Goal: Communication & Community: Connect with others

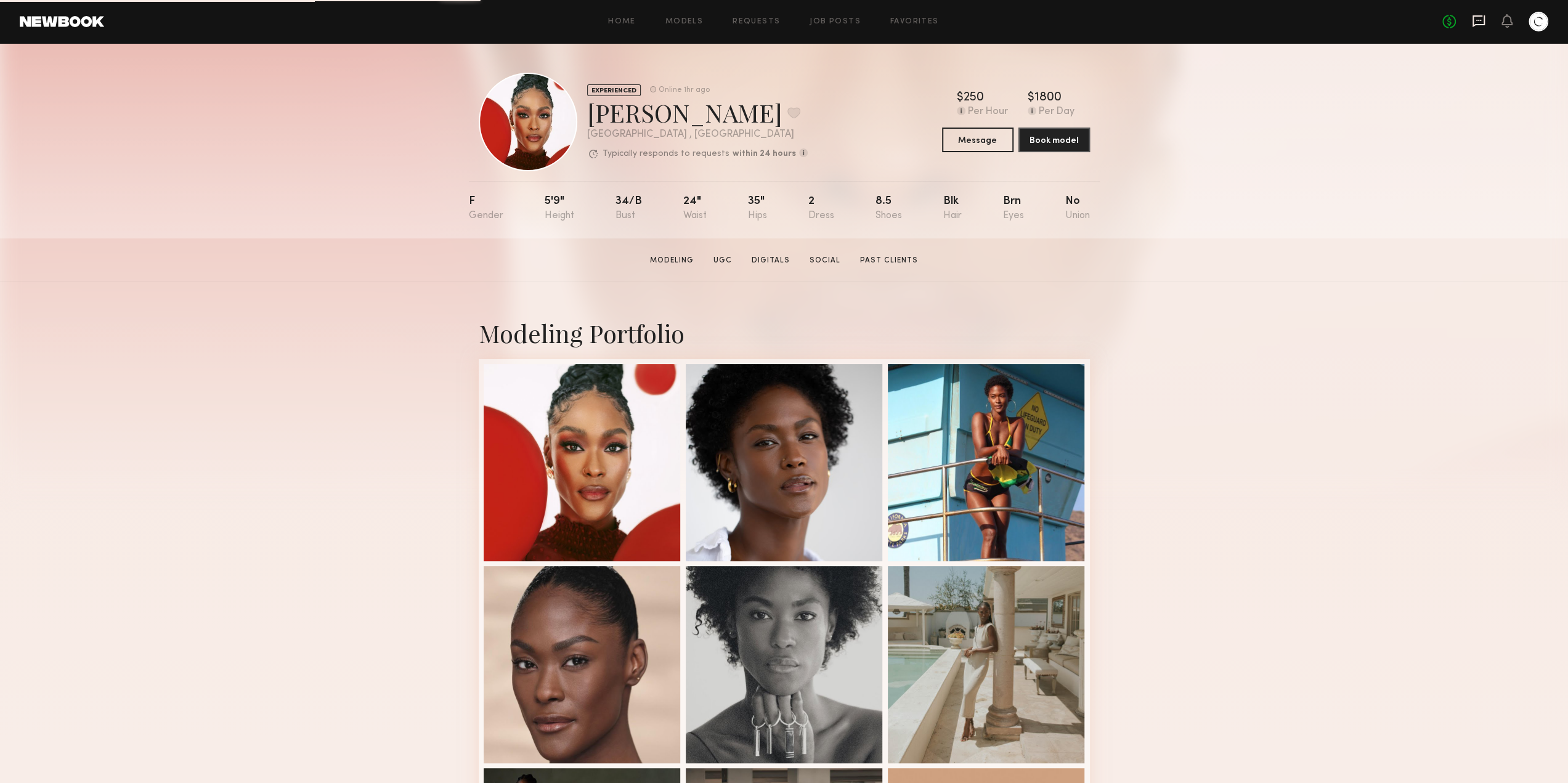
click at [1480, 20] on icon at bounding box center [1479, 21] width 5 height 2
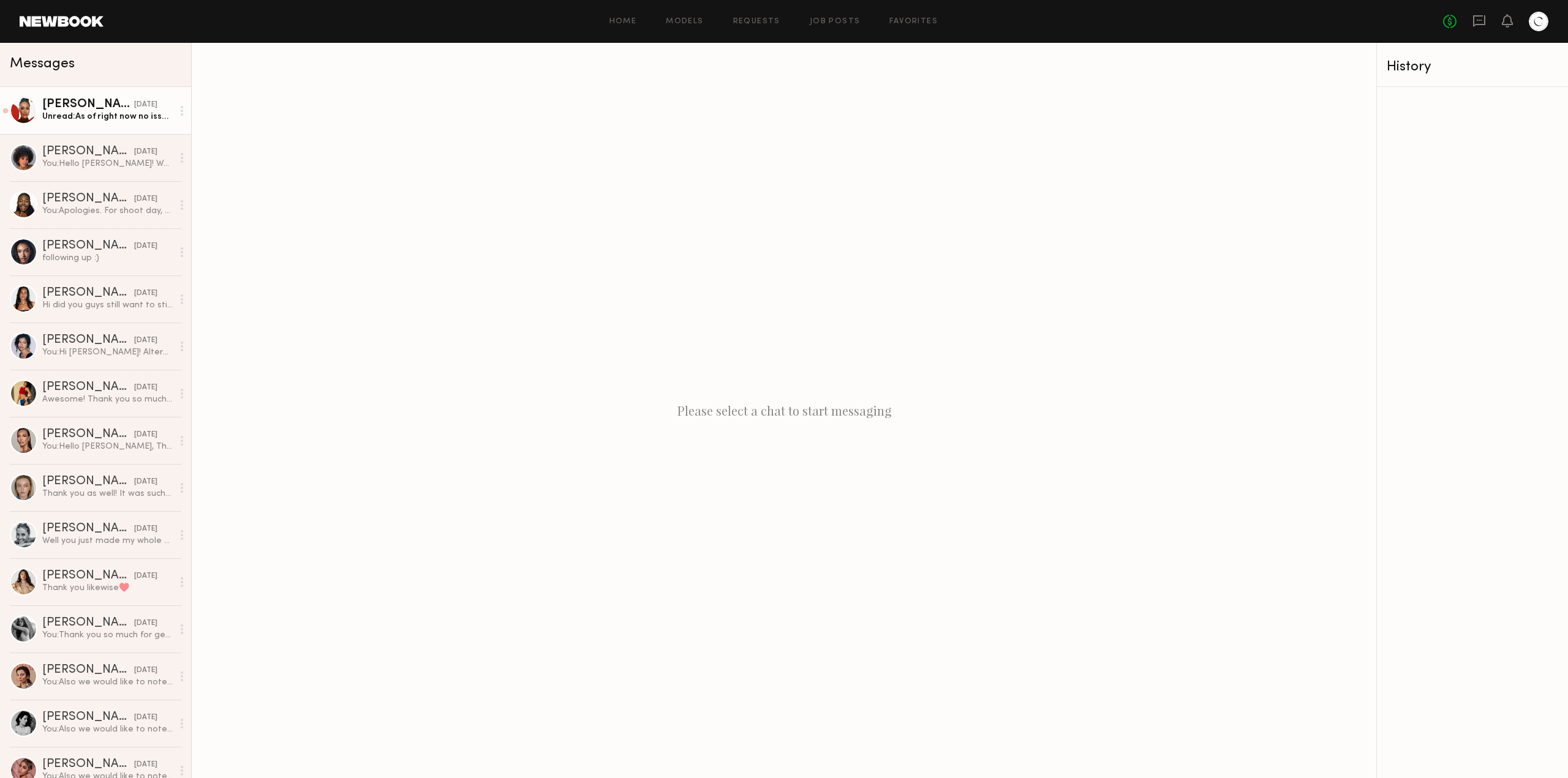
click at [104, 106] on div "[PERSON_NAME]" at bounding box center [88, 104] width 92 height 12
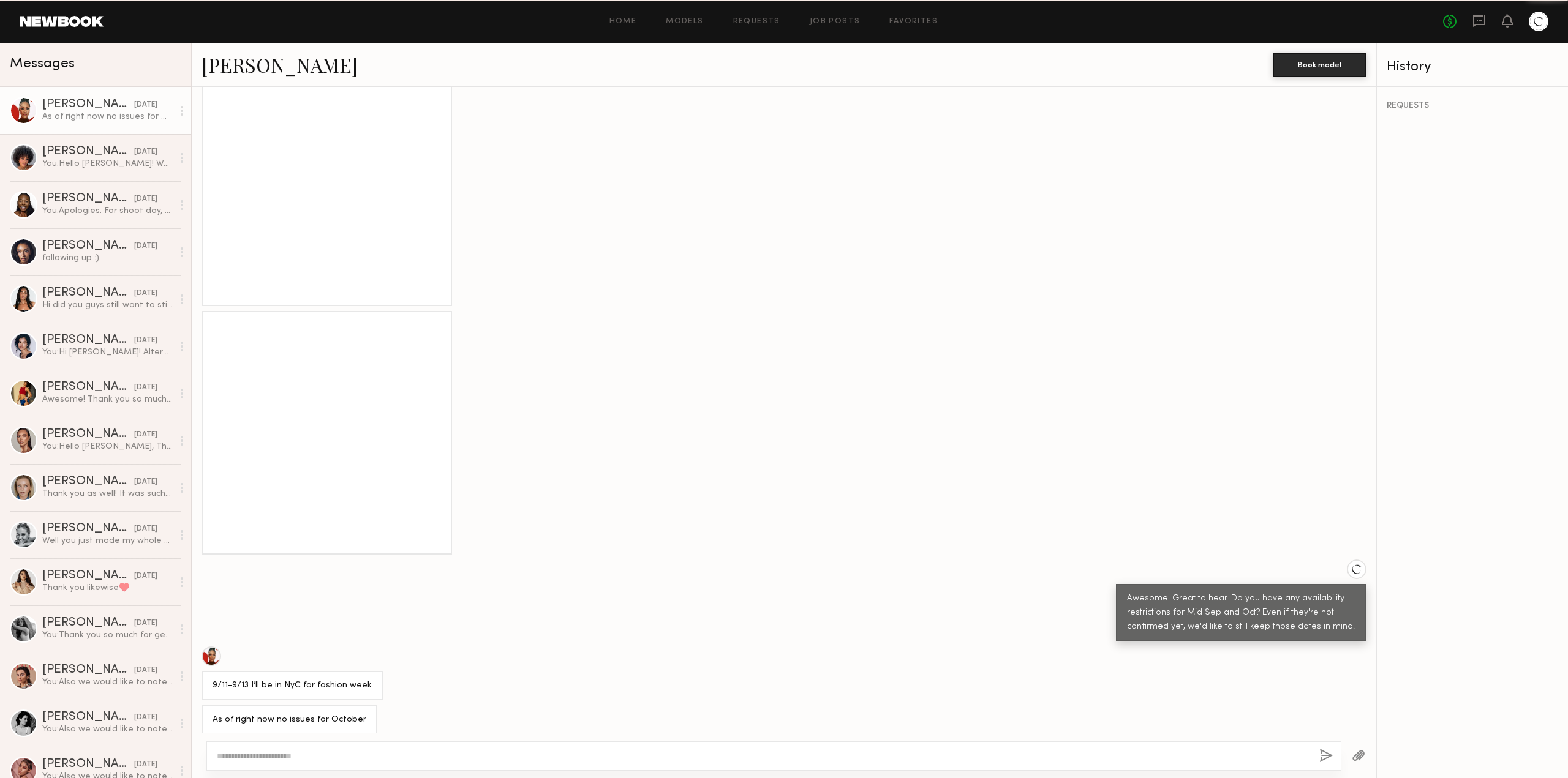
scroll to position [1227, 0]
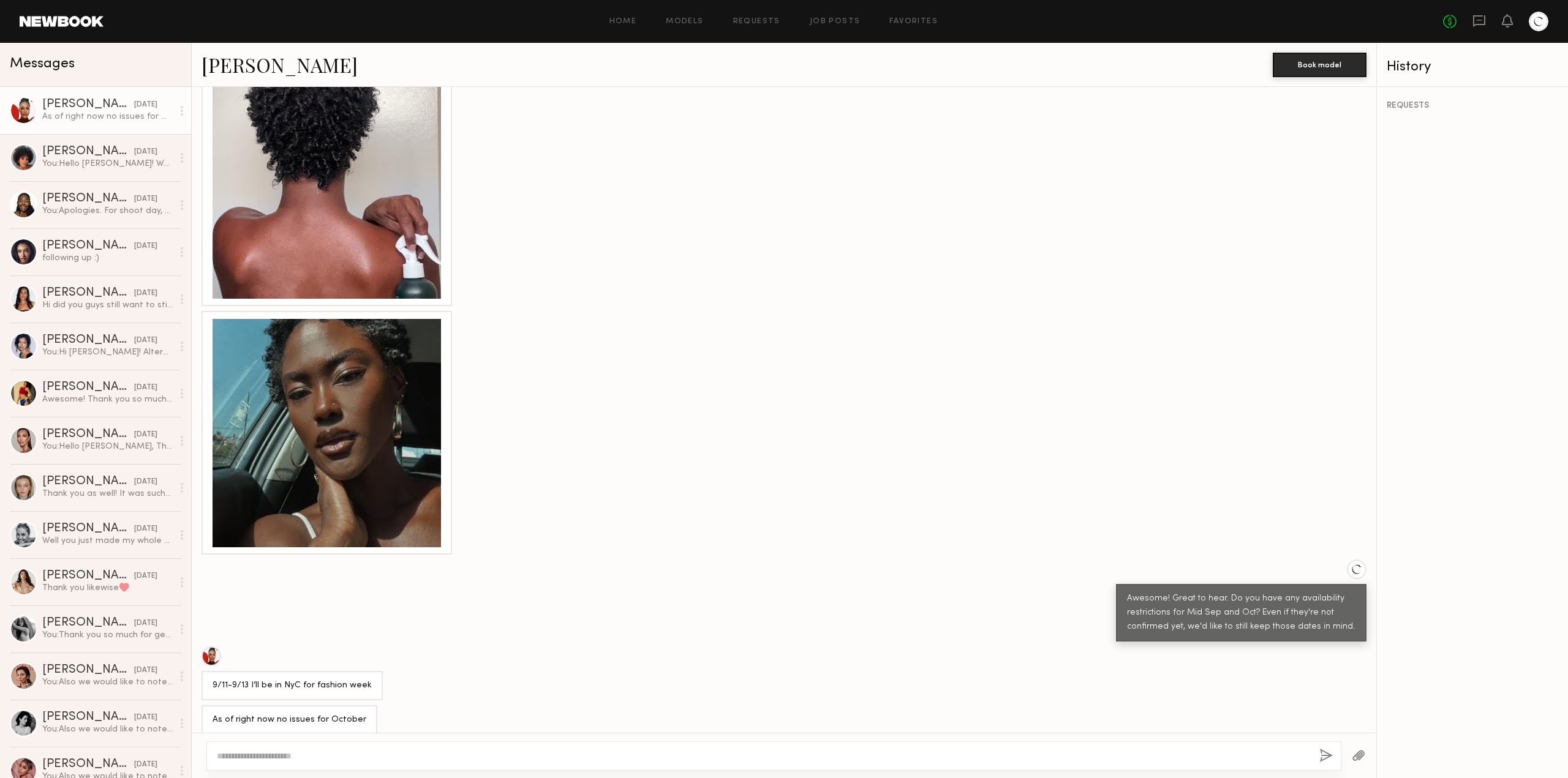
click at [461, 751] on textarea at bounding box center [762, 756] width 1092 height 12
type textarea "**********"
click at [1322, 759] on button "button" at bounding box center [1326, 756] width 14 height 15
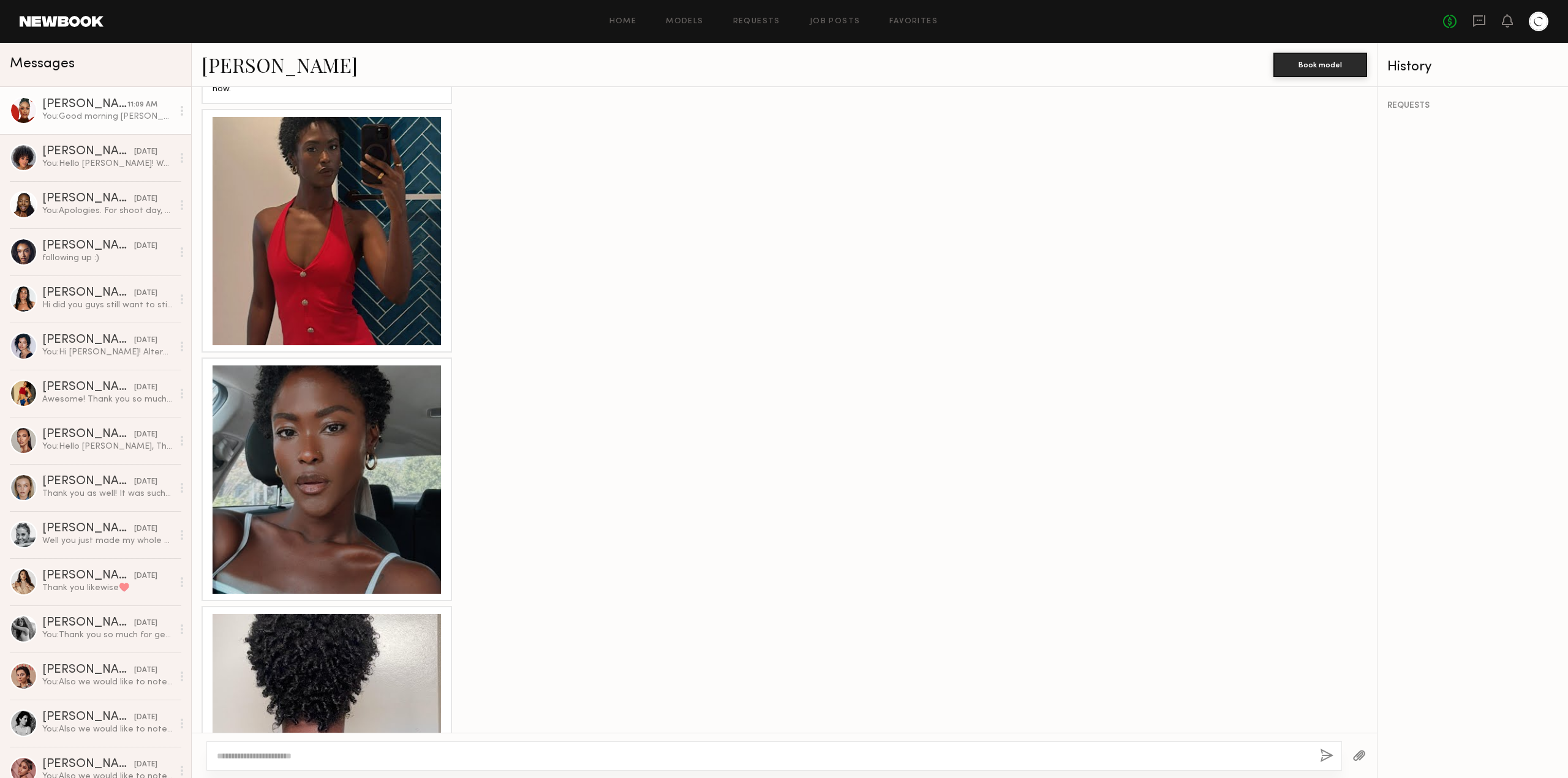
scroll to position [561, 0]
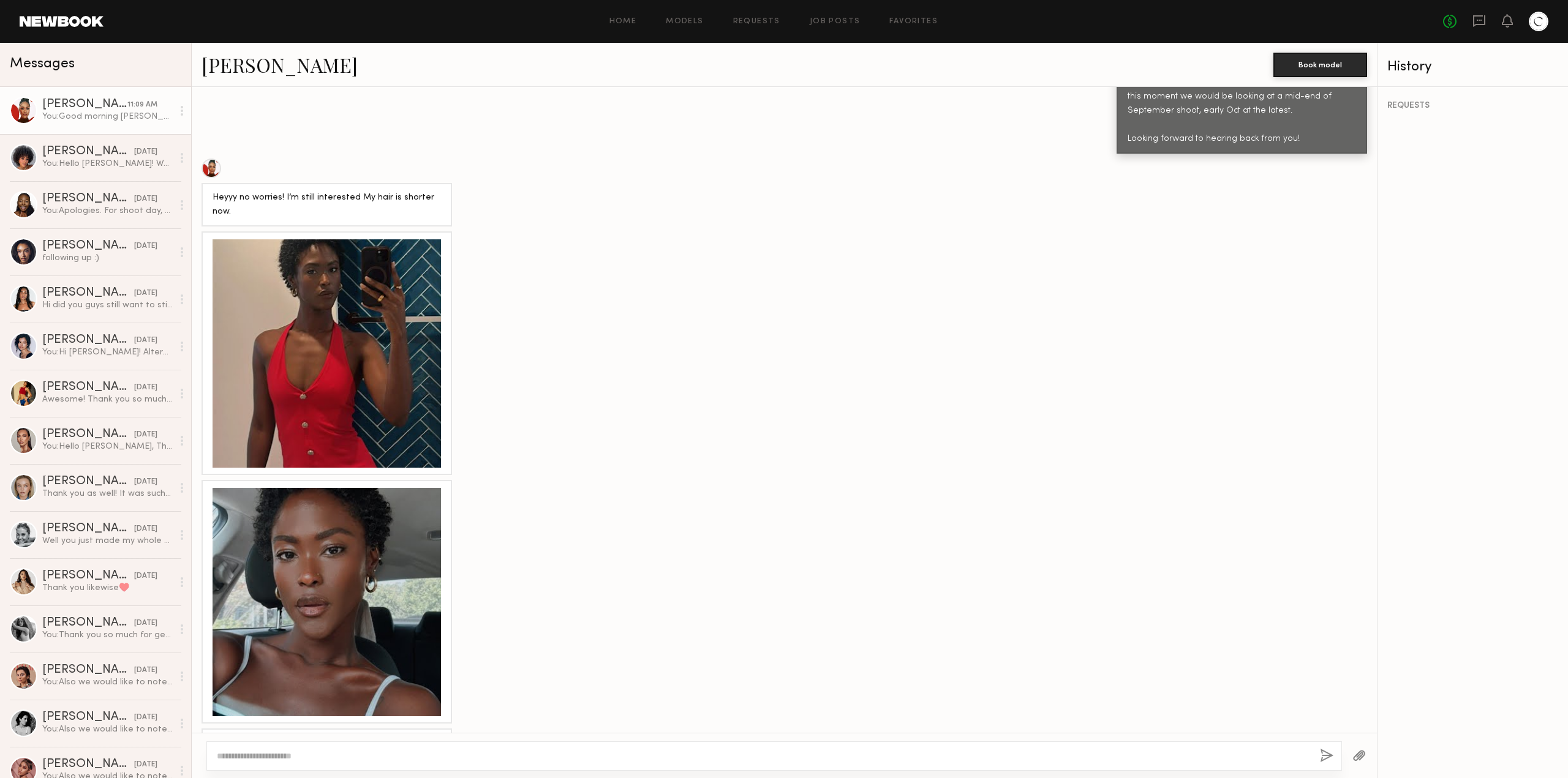
click at [404, 296] on div at bounding box center [327, 354] width 229 height 228
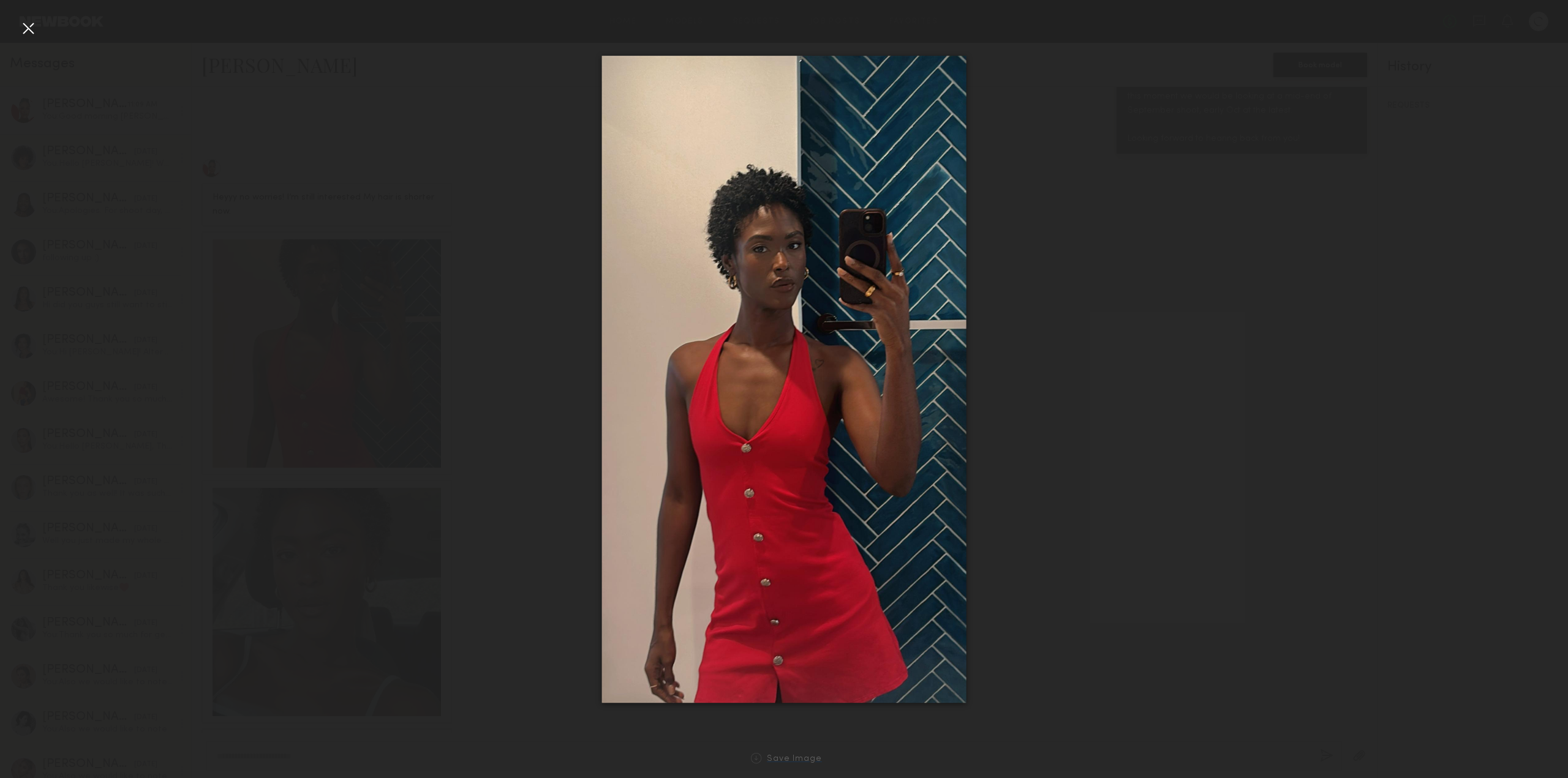
click at [801, 760] on div "Save Image" at bounding box center [794, 759] width 55 height 9
click at [470, 473] on div at bounding box center [784, 379] width 1568 height 719
click at [277, 494] on div at bounding box center [784, 379] width 1568 height 719
click at [32, 33] on div at bounding box center [28, 28] width 20 height 20
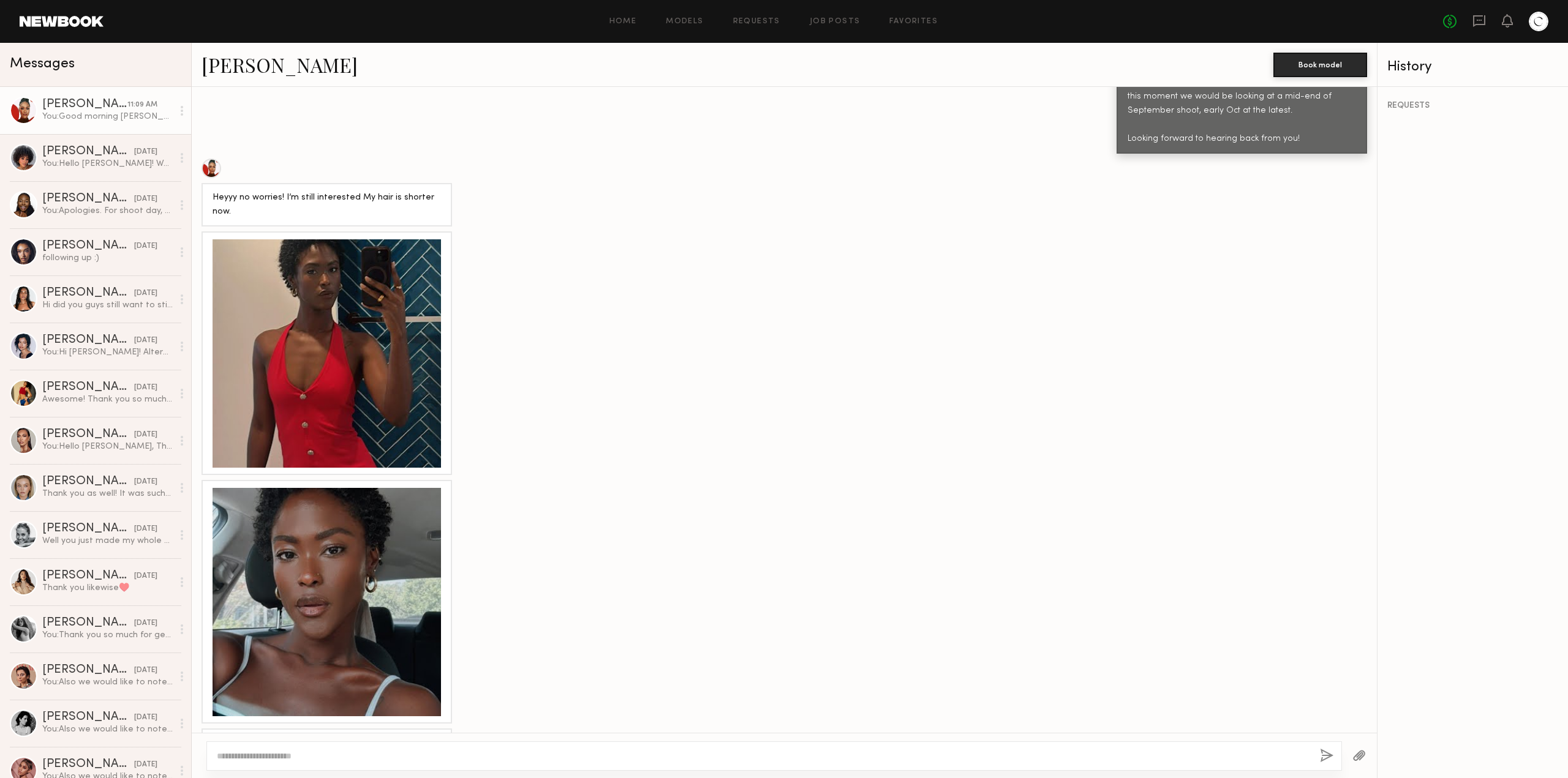
click at [342, 602] on div at bounding box center [327, 602] width 229 height 228
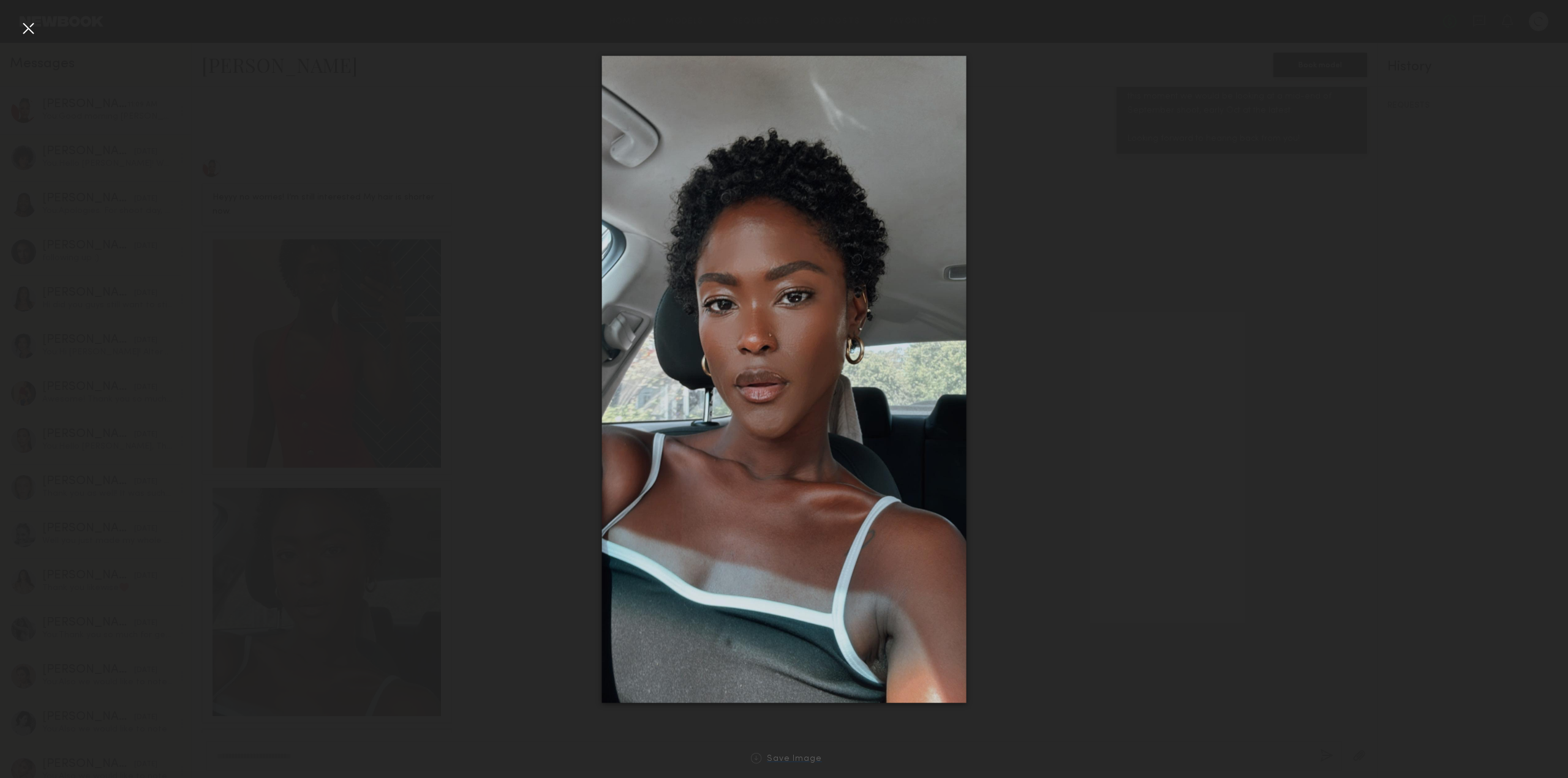
click at [775, 760] on div "Save Image" at bounding box center [794, 759] width 55 height 9
click at [783, 759] on div "Save Image" at bounding box center [794, 759] width 55 height 9
click at [27, 26] on div at bounding box center [28, 28] width 20 height 20
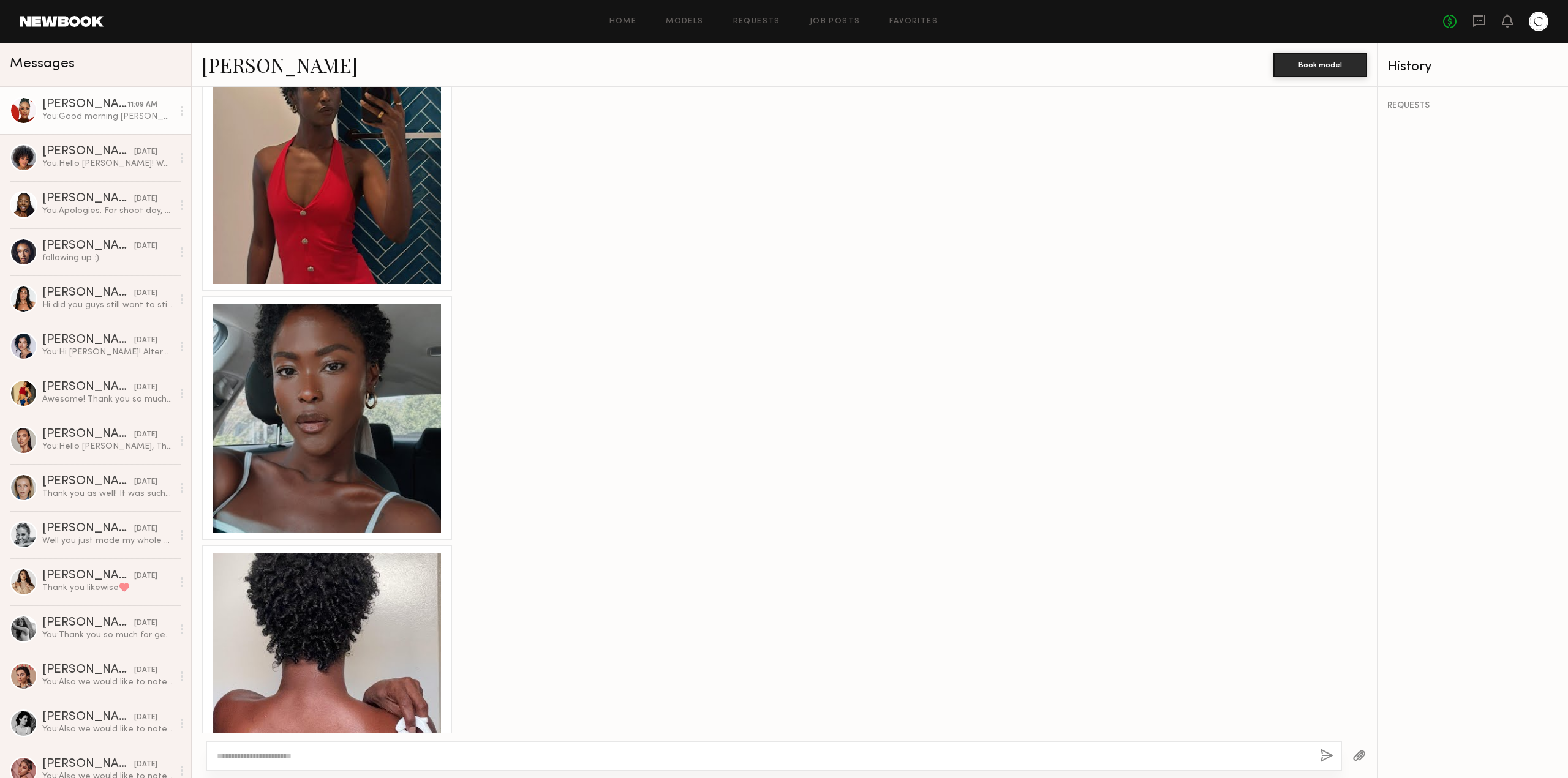
scroll to position [989, 0]
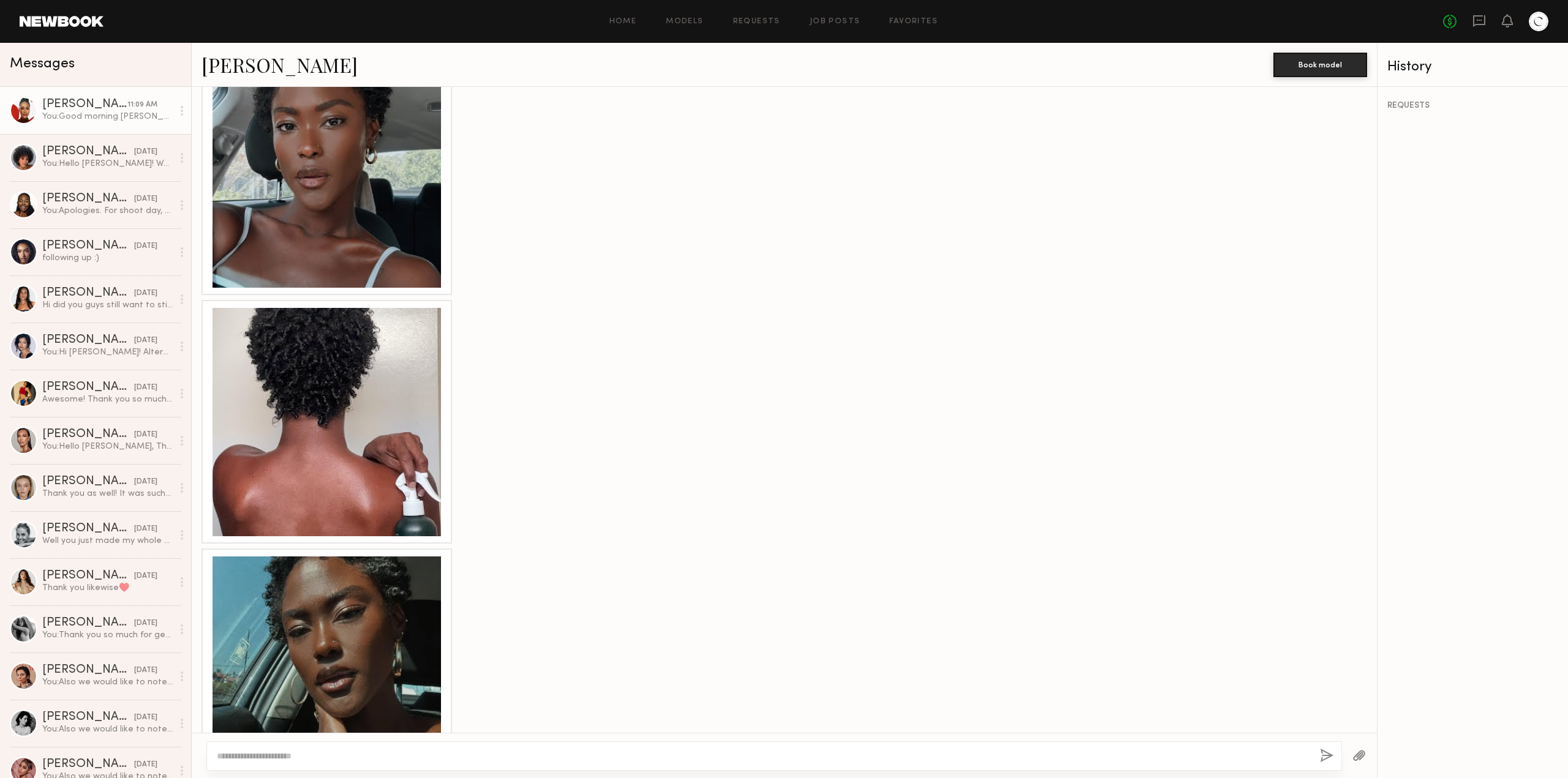
click at [328, 452] on div at bounding box center [327, 422] width 229 height 228
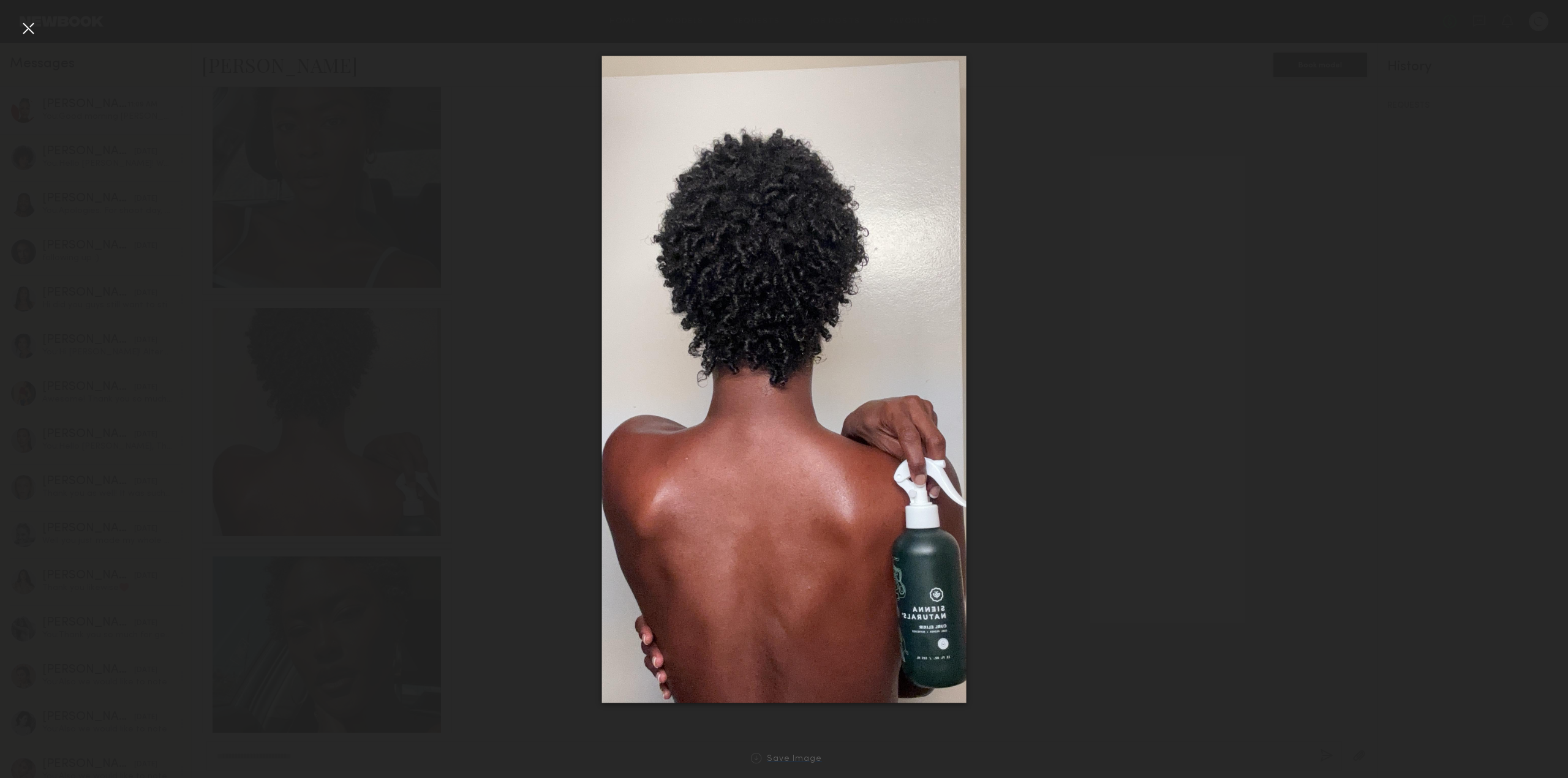
click at [806, 757] on div "Save Image" at bounding box center [794, 759] width 55 height 9
click at [798, 760] on div "Save Image" at bounding box center [794, 759] width 55 height 9
click at [18, 23] on div at bounding box center [784, 379] width 1568 height 719
click at [30, 22] on div at bounding box center [28, 28] width 20 height 20
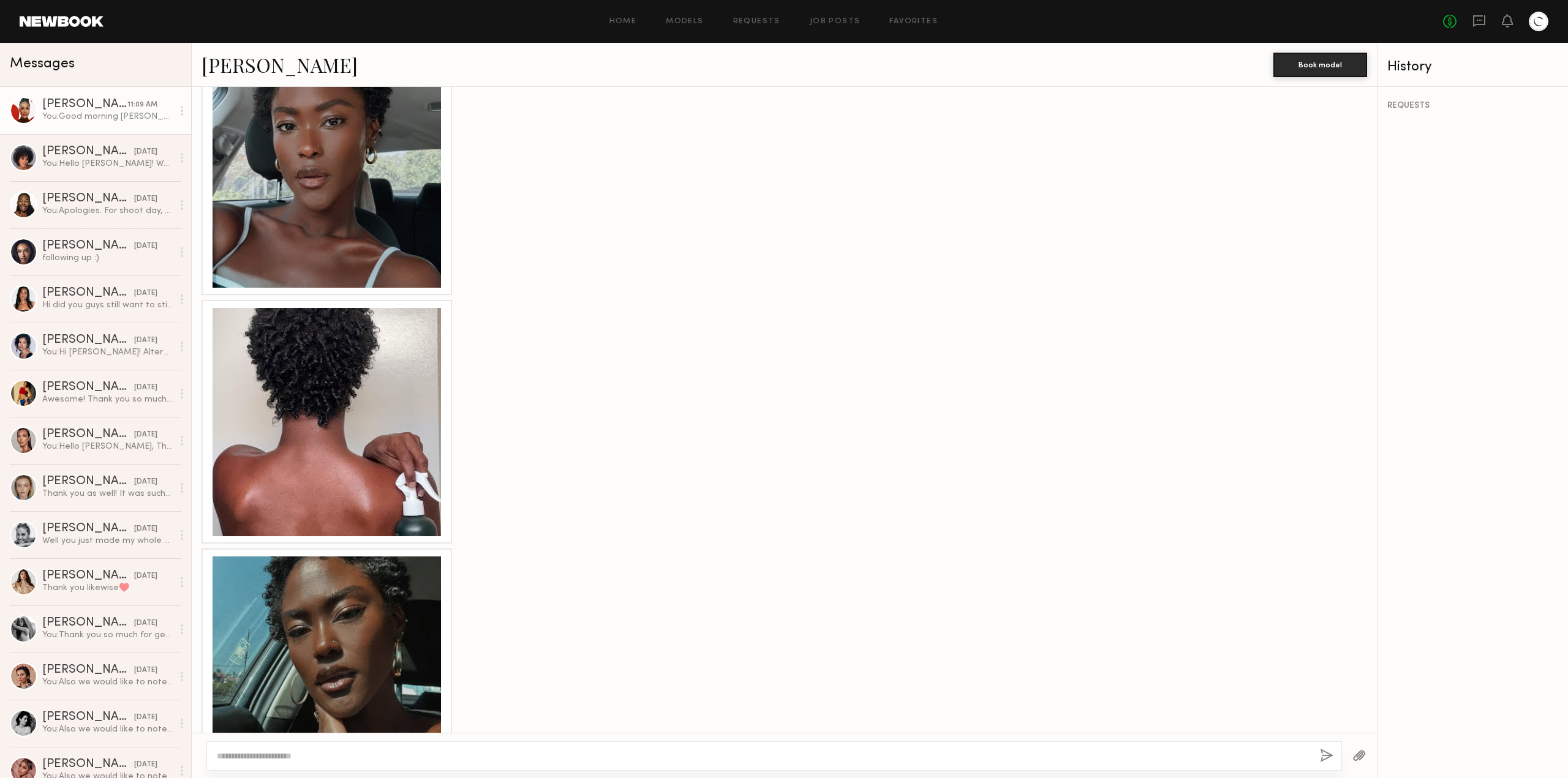
scroll to position [1234, 0]
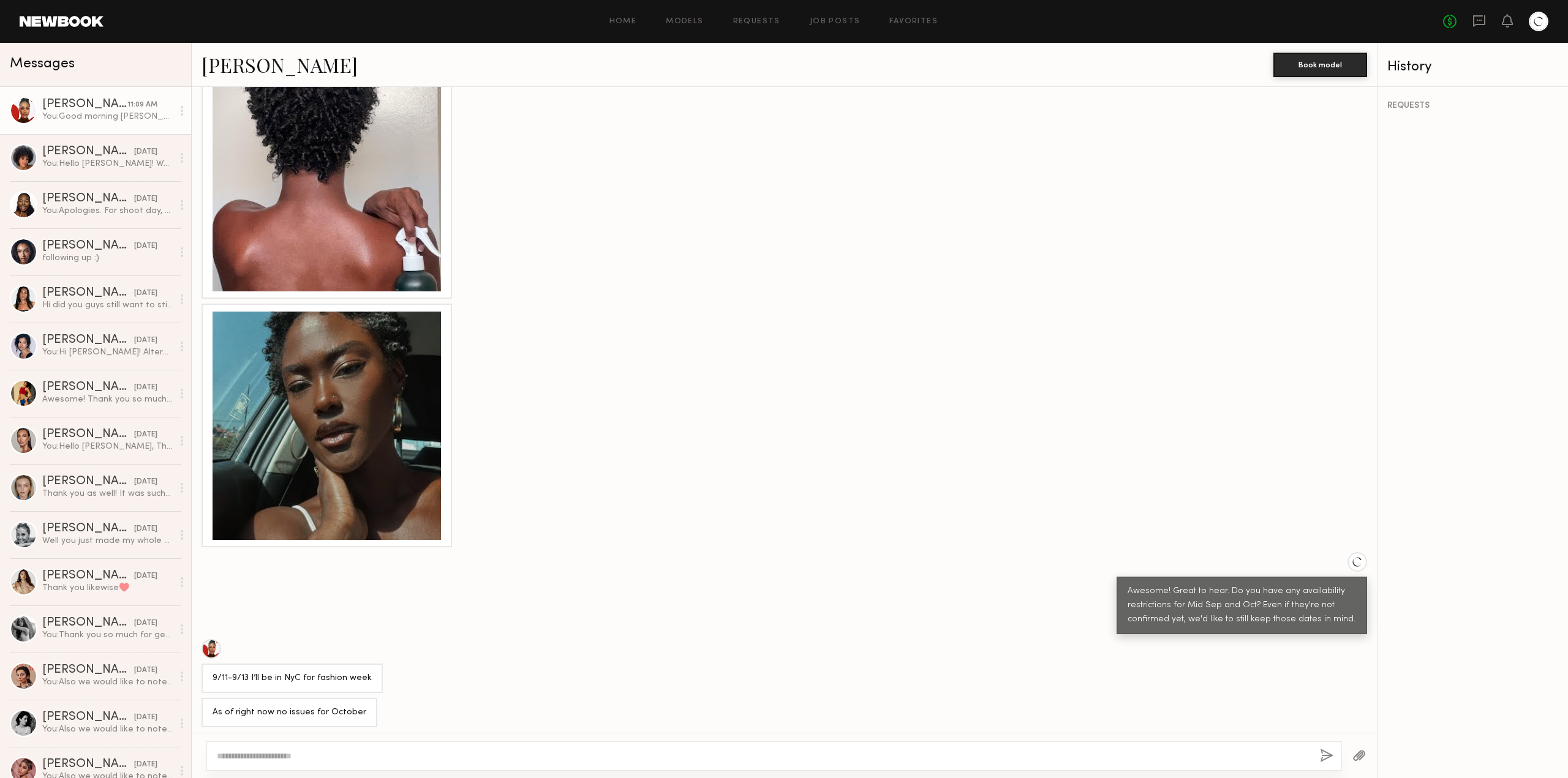
click at [331, 402] on div at bounding box center [327, 426] width 229 height 228
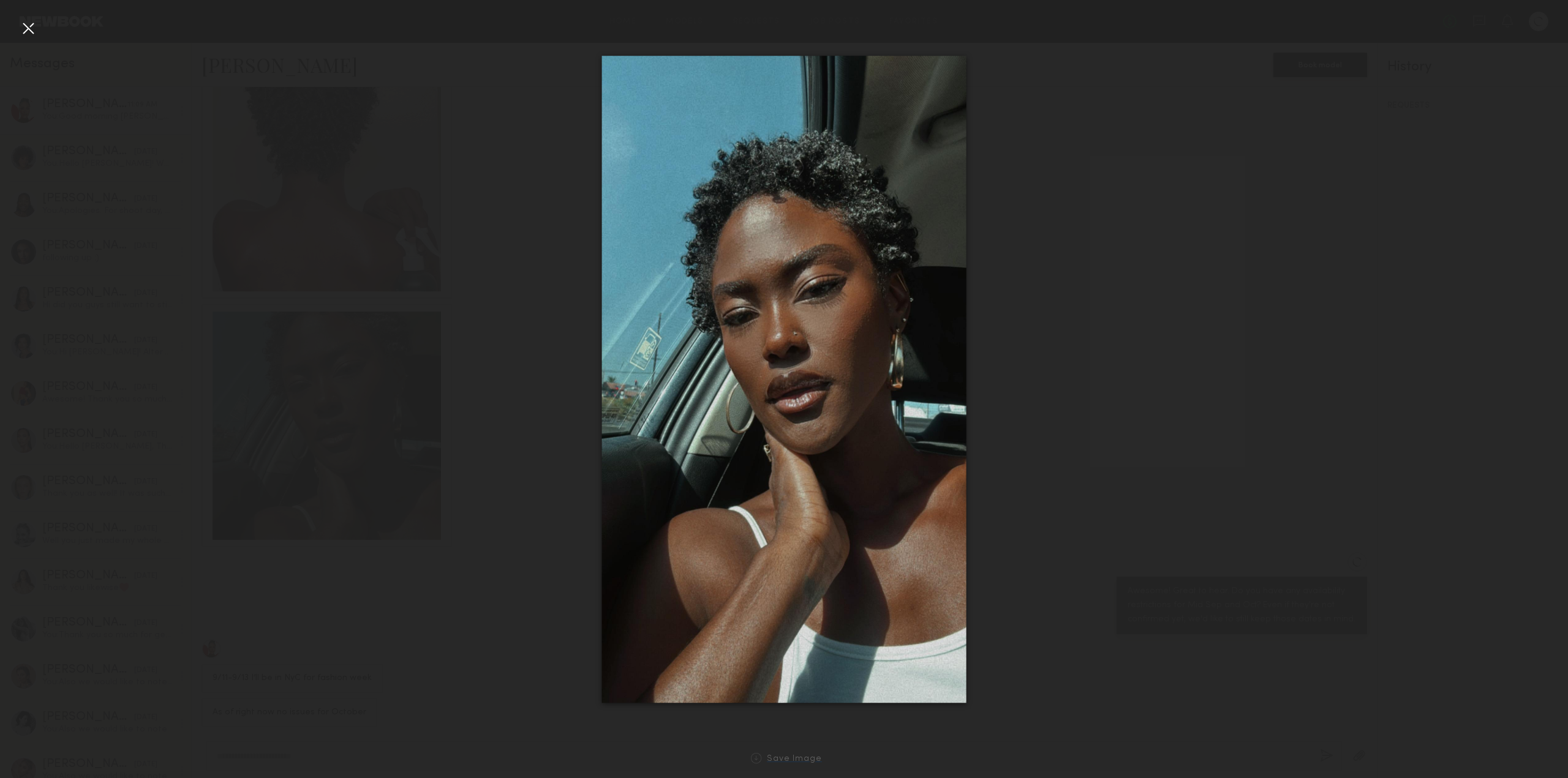
click at [798, 758] on div "Save Image" at bounding box center [794, 759] width 55 height 9
click at [35, 33] on div at bounding box center [28, 28] width 20 height 20
